Goal: Find contact information: Find contact information

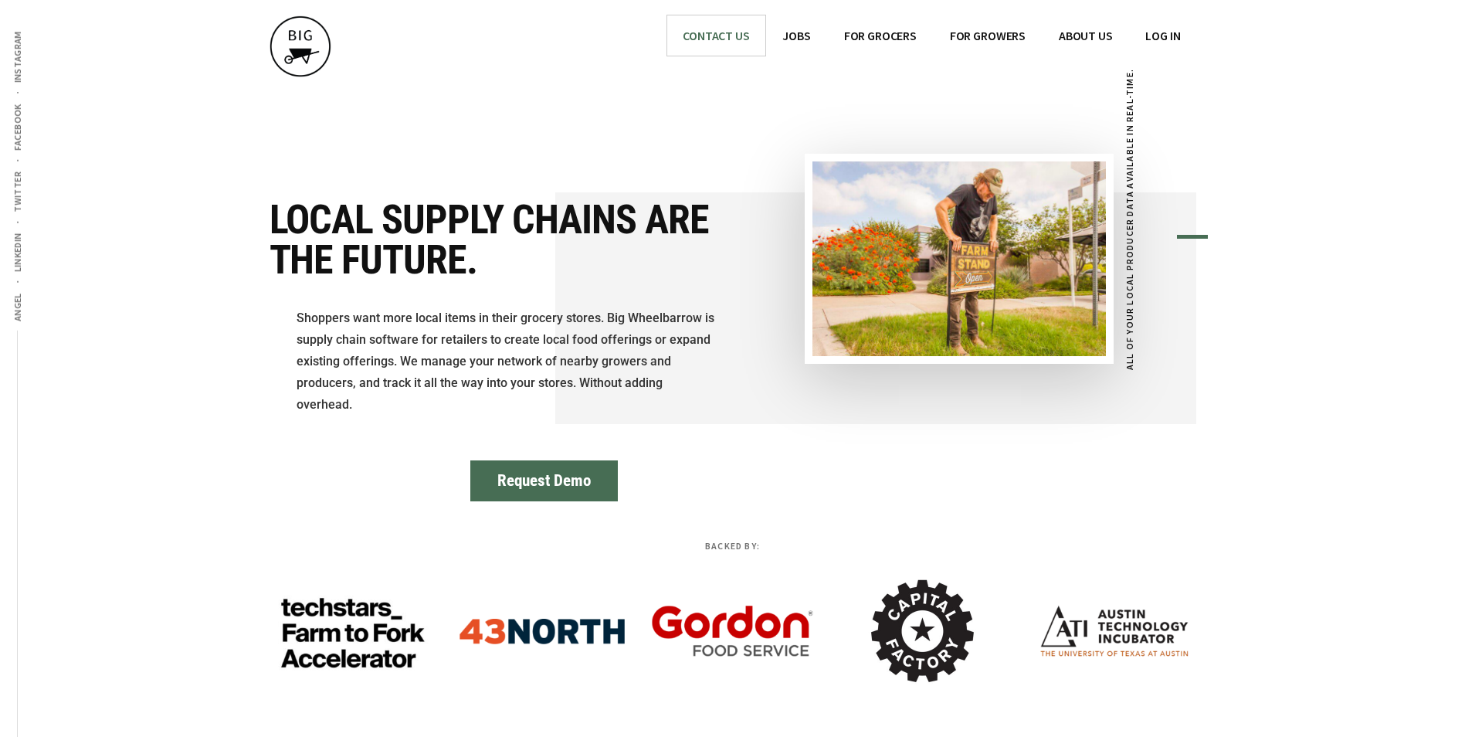
click at [727, 32] on span "CONTACT US" at bounding box center [716, 35] width 66 height 15
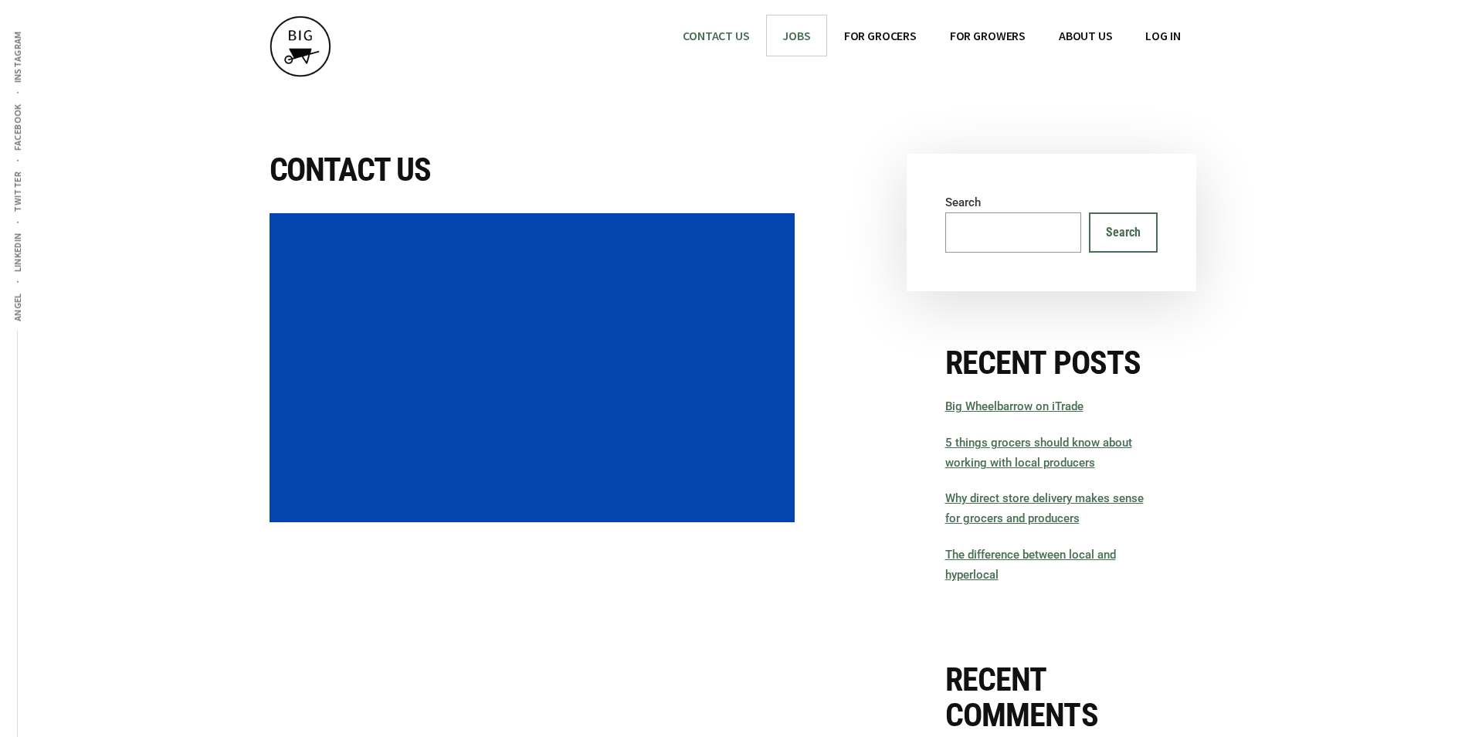
click at [799, 37] on span "JOBS" at bounding box center [796, 35] width 28 height 15
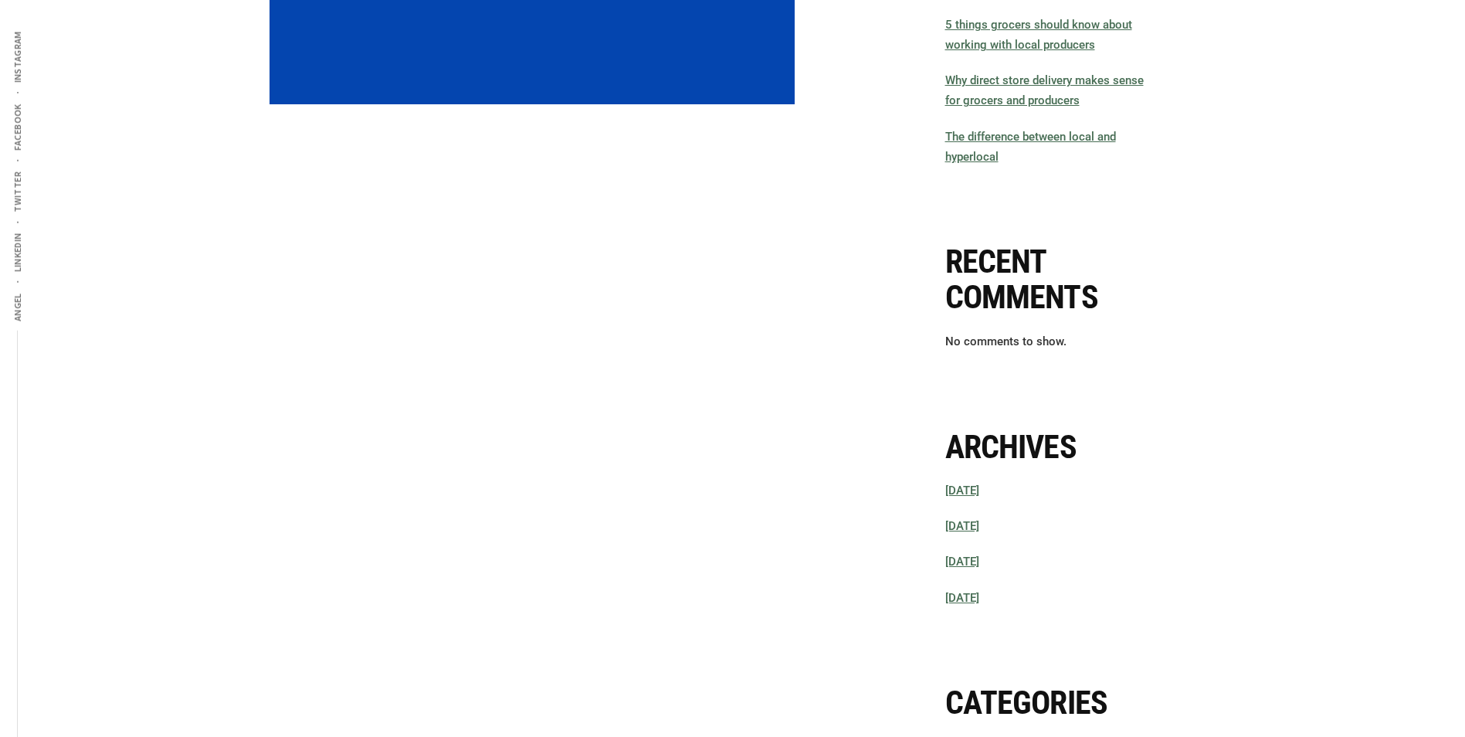
scroll to position [541, 0]
